Goal: Task Accomplishment & Management: Manage account settings

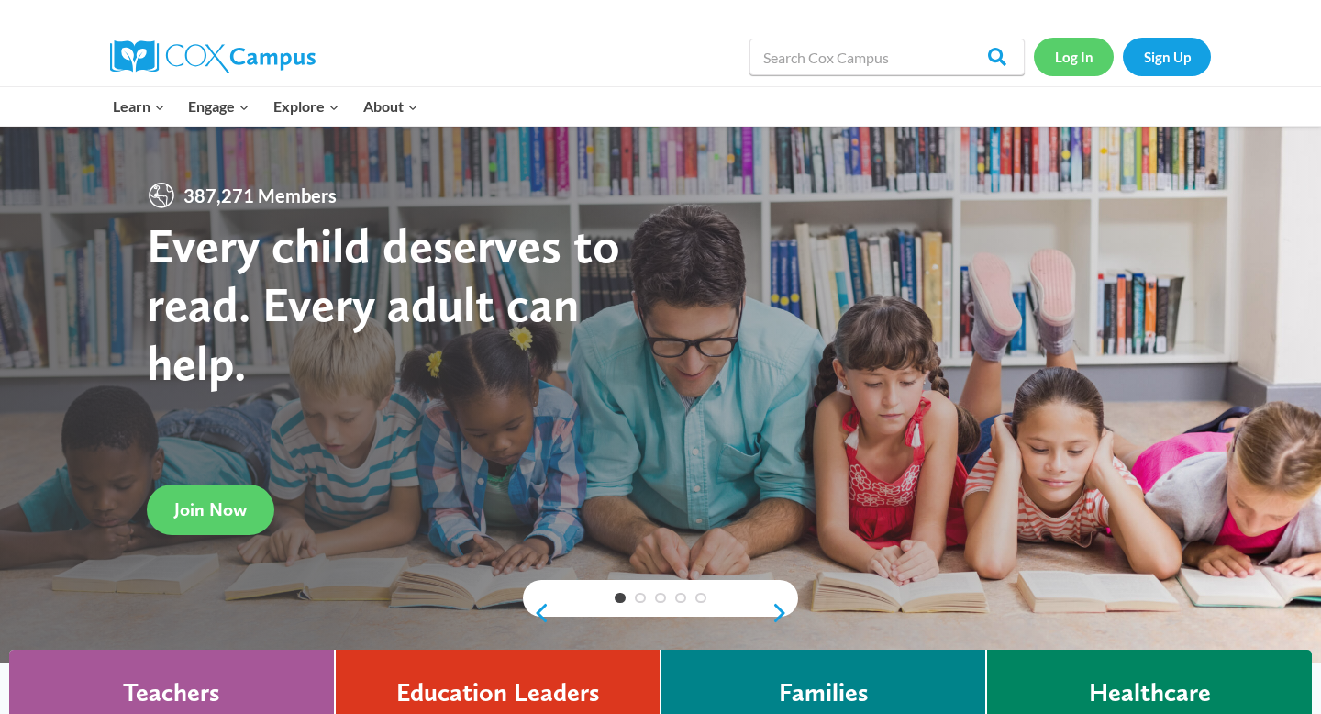
click at [1086, 68] on link "Log In" at bounding box center [1074, 57] width 80 height 38
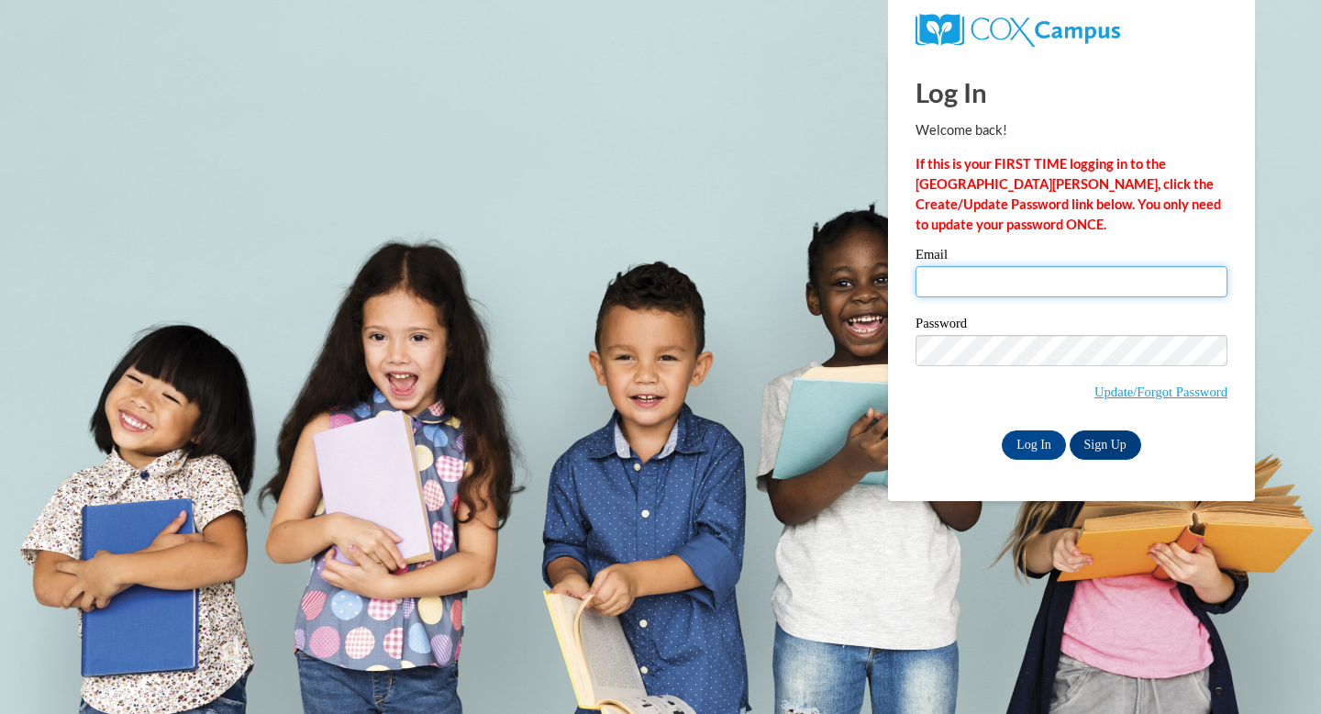
click at [982, 288] on input "Email" at bounding box center [1071, 281] width 312 height 31
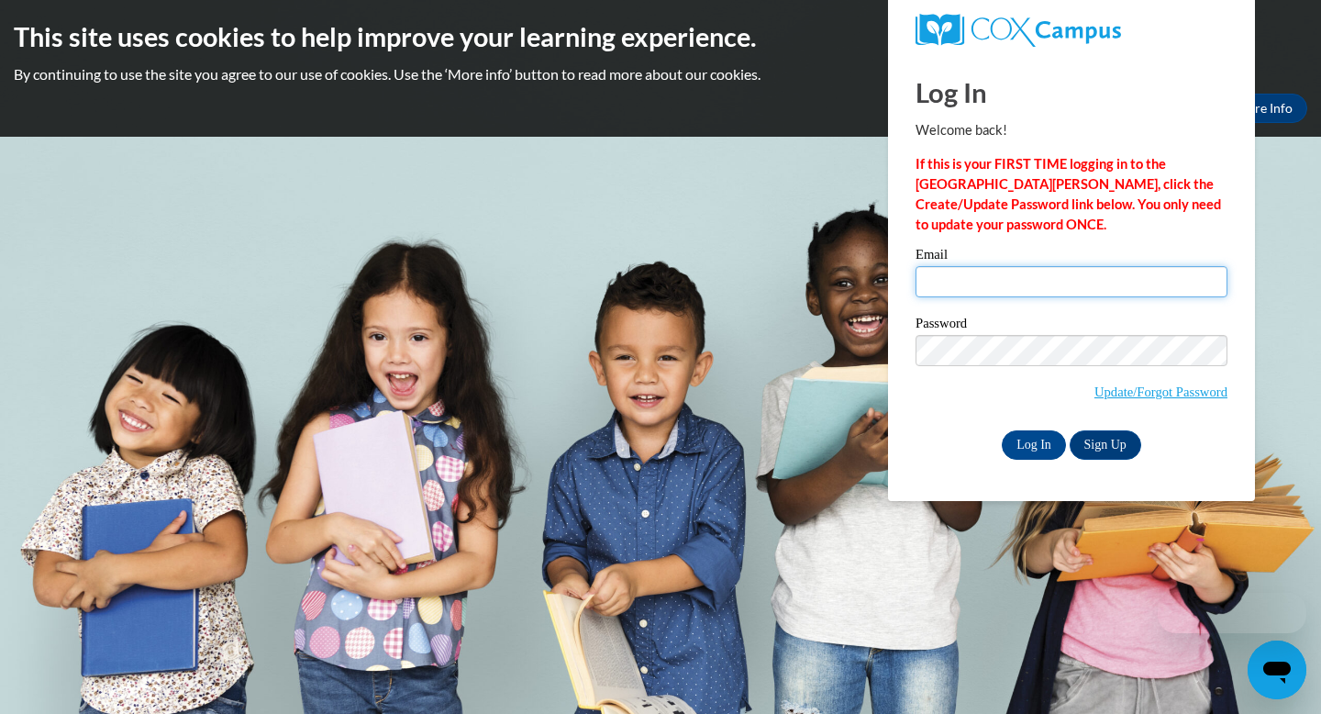
click at [979, 289] on input "Email" at bounding box center [1071, 281] width 312 height 31
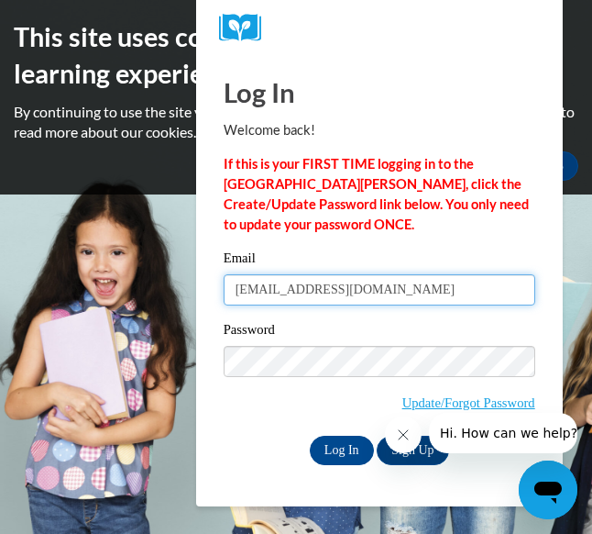
type input "haaren4732@ung.edu"
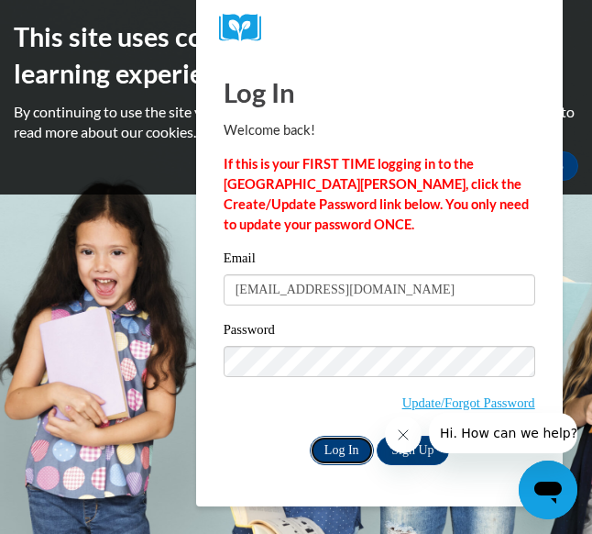
click at [347, 460] on input "Log In" at bounding box center [342, 450] width 64 height 29
click at [343, 448] on input "Log In" at bounding box center [342, 450] width 64 height 29
click at [334, 449] on input "Log In" at bounding box center [342, 450] width 64 height 29
click at [334, 465] on div "Log In Welcome back! If this is your FIRST TIME logging in to the NEW Cox Campu…" at bounding box center [380, 280] width 394 height 451
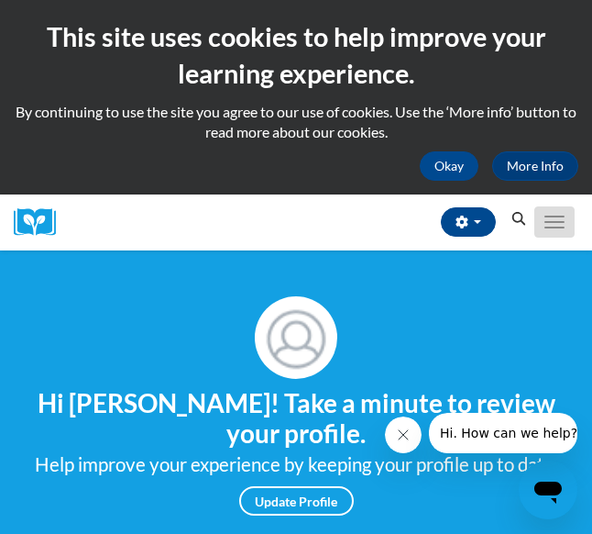
click at [567, 227] on button "Toggle navigation" at bounding box center [555, 221] width 40 height 31
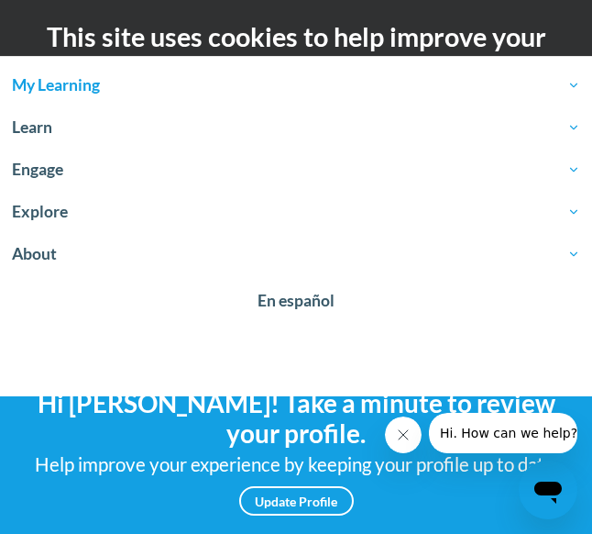
click at [74, 83] on span "My Learning" at bounding box center [296, 85] width 569 height 22
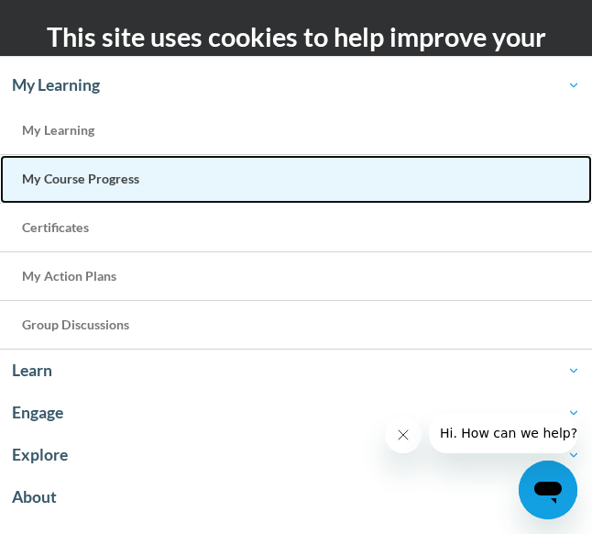
click at [100, 194] on link "My Course Progress" at bounding box center [296, 179] width 592 height 49
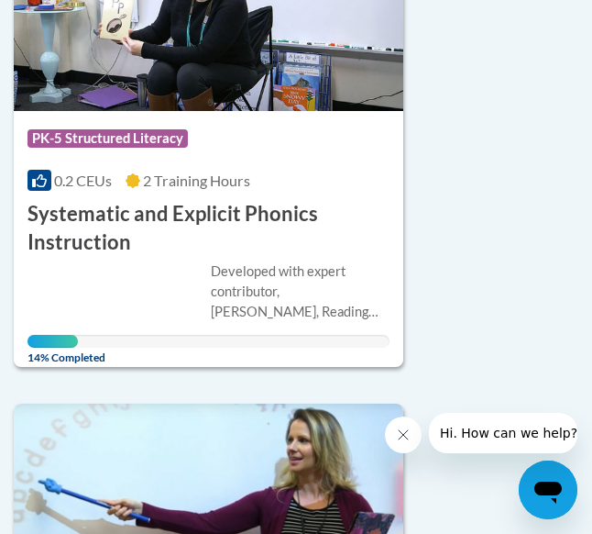
scroll to position [555, 0]
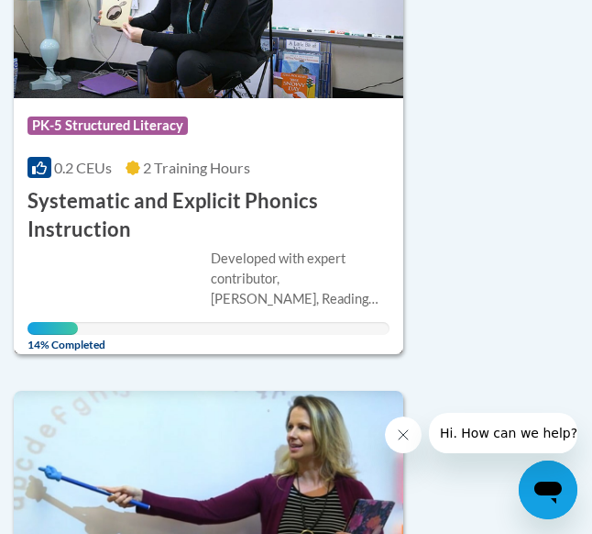
click at [115, 212] on h3 "Systematic and Explicit Phonics Instruction" at bounding box center [209, 215] width 362 height 57
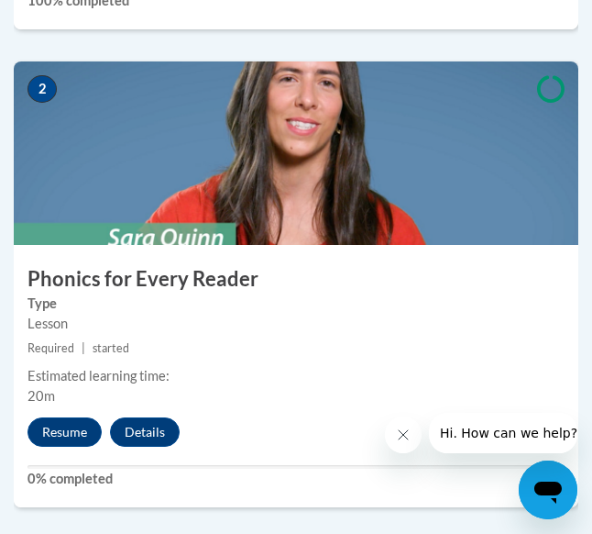
scroll to position [1090, 0]
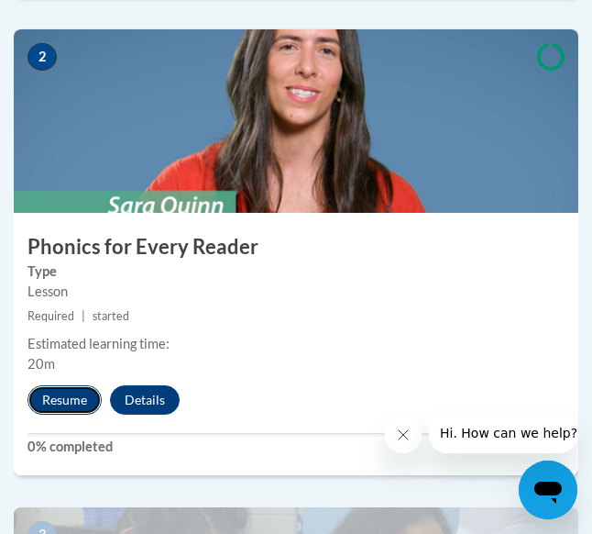
click at [61, 403] on button "Resume" at bounding box center [65, 399] width 74 height 29
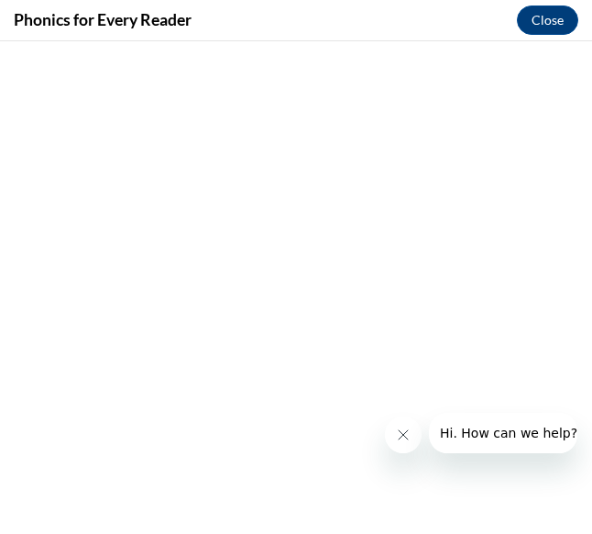
click at [408, 440] on icon "Close message from company" at bounding box center [403, 434] width 15 height 15
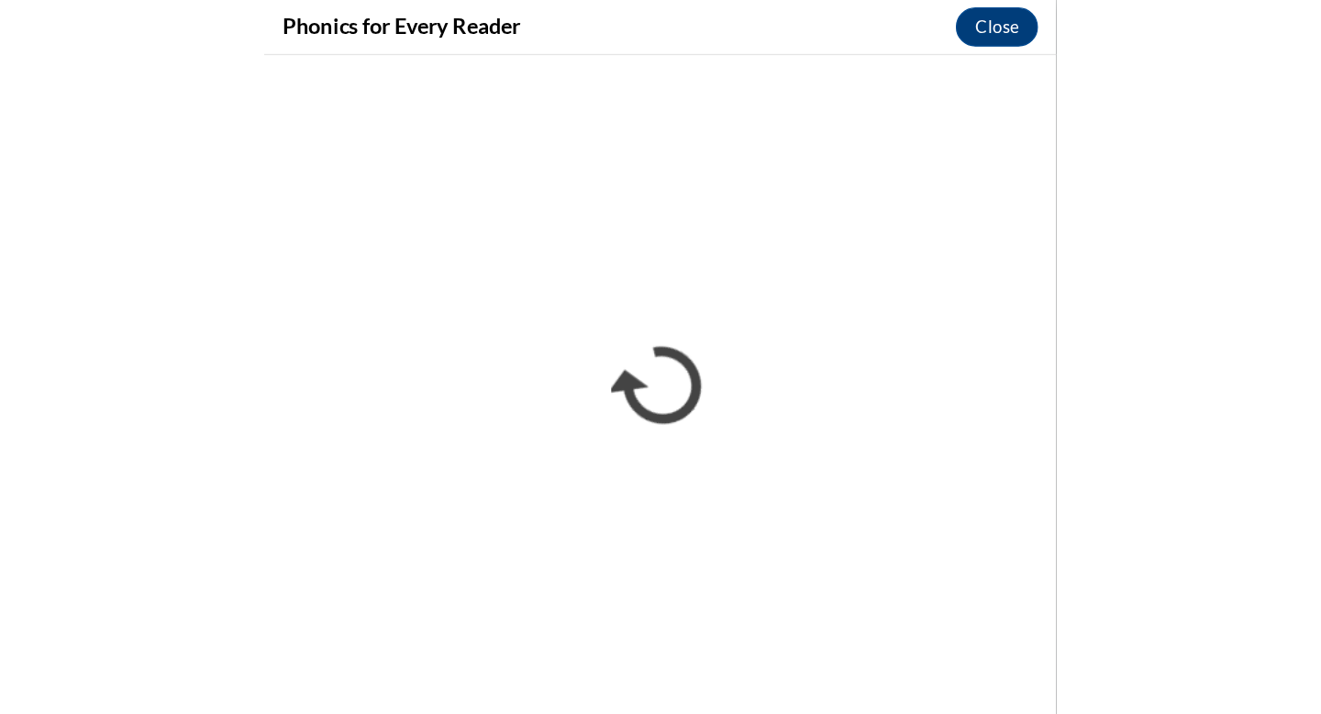
scroll to position [0, 0]
